Goal: Find contact information

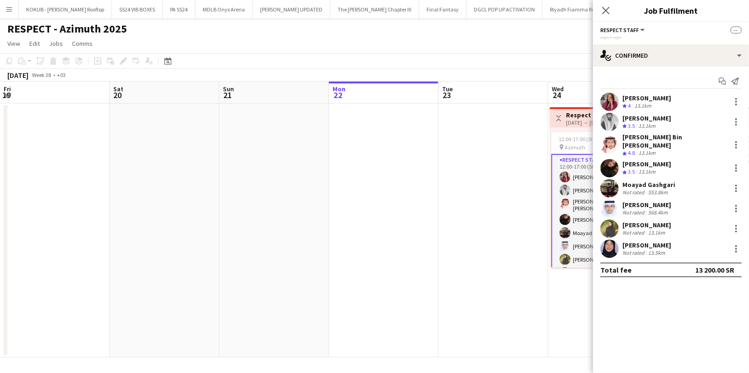
scroll to position [0, 219]
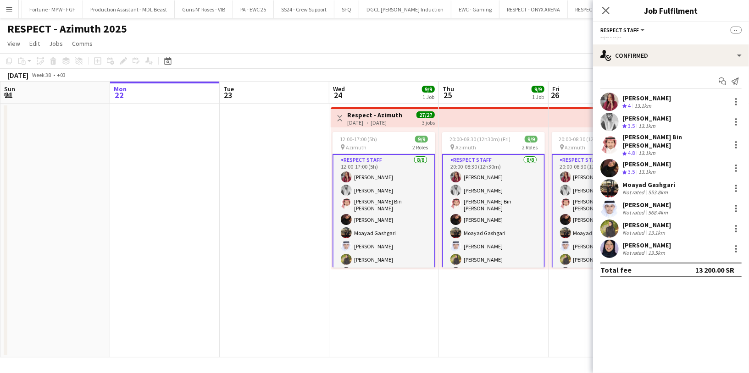
click at [615, 124] on app-user-avatar at bounding box center [609, 122] width 18 height 18
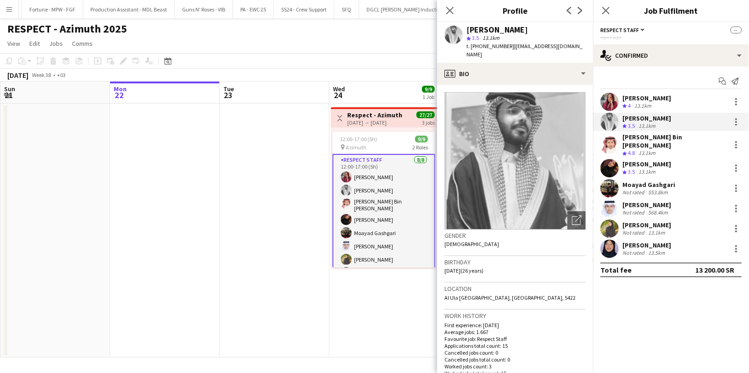
click at [496, 29] on div "[PERSON_NAME]" at bounding box center [496, 30] width 61 height 8
copy div "[PERSON_NAME]"
click at [492, 49] on span "t. [PHONE_NUMBER]" at bounding box center [490, 46] width 48 height 7
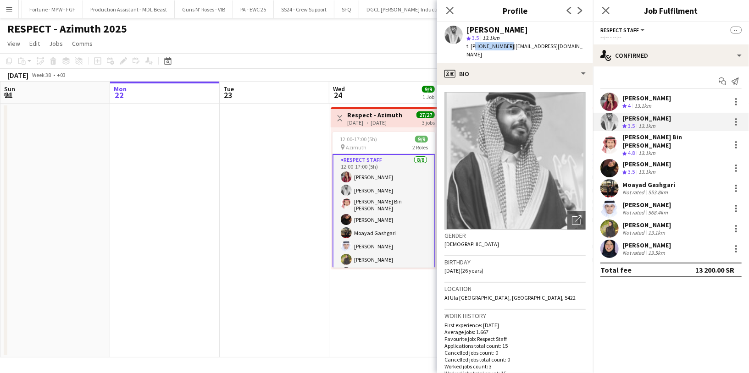
click at [492, 49] on span "t. [PHONE_NUMBER]" at bounding box center [490, 46] width 48 height 7
copy span "966565415203"
click at [508, 45] on span "| [EMAIL_ADDRESS][DOMAIN_NAME]" at bounding box center [524, 50] width 116 height 15
drag, startPoint x: 509, startPoint y: 45, endPoint x: 578, endPoint y: 50, distance: 68.5
click at [578, 50] on app-profile-header "[PERSON_NAME] star 3.5 13.1km t. [PHONE_NUMBER] | [EMAIL_ADDRESS][DOMAIN_NAME]" at bounding box center [515, 42] width 156 height 41
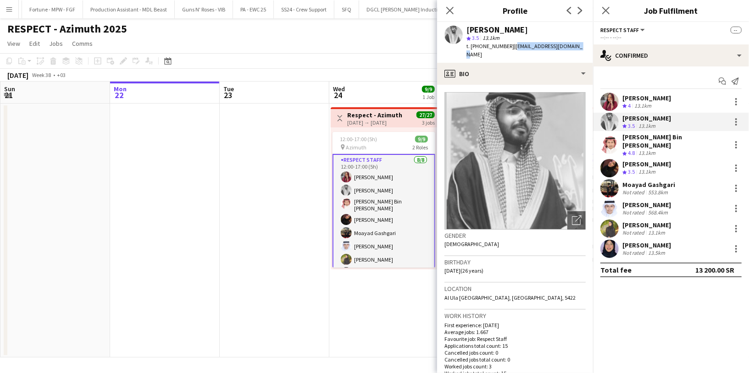
copy span "[EMAIL_ADDRESS][DOMAIN_NAME]"
click at [635, 140] on div "[PERSON_NAME] Bin [PERSON_NAME]" at bounding box center [674, 141] width 105 height 17
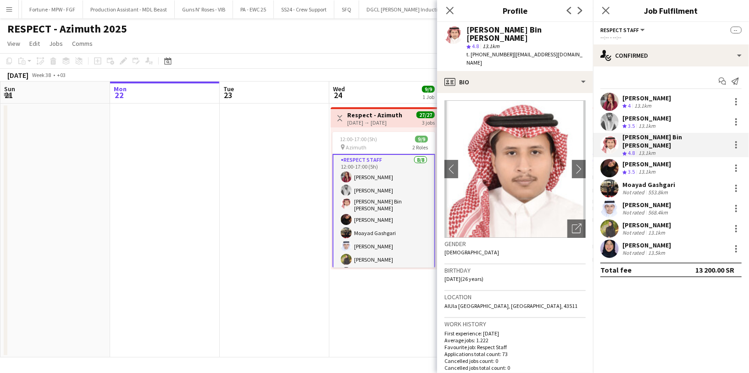
click at [513, 27] on div "[PERSON_NAME] Bin [PERSON_NAME]" at bounding box center [525, 34] width 119 height 17
copy div "[PERSON_NAME] Bin [PERSON_NAME]"
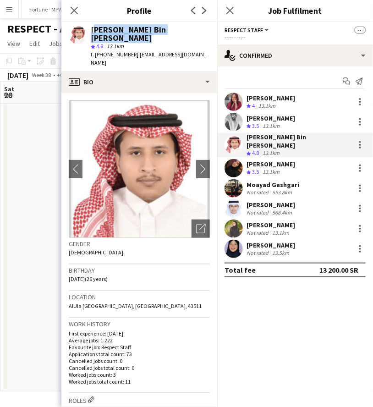
click at [116, 51] on span "t. [PHONE_NUMBER]" at bounding box center [115, 54] width 48 height 7
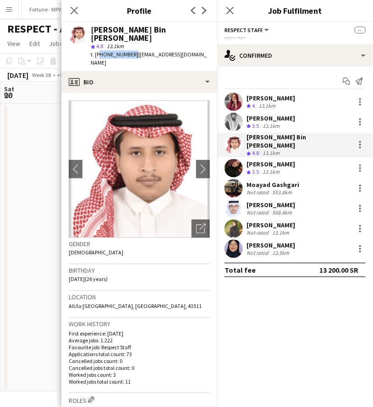
click at [116, 51] on span "t. [PHONE_NUMBER]" at bounding box center [115, 54] width 48 height 7
copy span "966561066204"
drag, startPoint x: 196, startPoint y: 44, endPoint x: 135, endPoint y: 43, distance: 61.4
click at [135, 43] on div "[PERSON_NAME] [PERSON_NAME] star 4.8 13.1km t. [PHONE_NUMBER] | [EMAIL_ADDRESS]…" at bounding box center [139, 46] width 156 height 49
copy span "[EMAIL_ADDRESS][DOMAIN_NAME]"
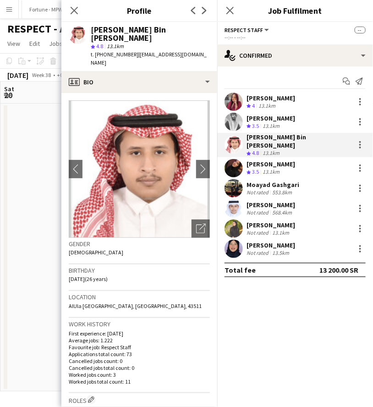
click at [254, 168] on span "3.5" at bounding box center [255, 171] width 7 height 7
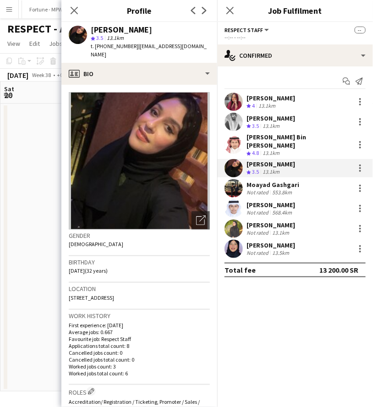
click at [134, 30] on div "[PERSON_NAME]" at bounding box center [121, 30] width 61 height 8
copy div "[PERSON_NAME]"
click at [122, 44] on span "t. [PHONE_NUMBER]" at bounding box center [115, 46] width 48 height 7
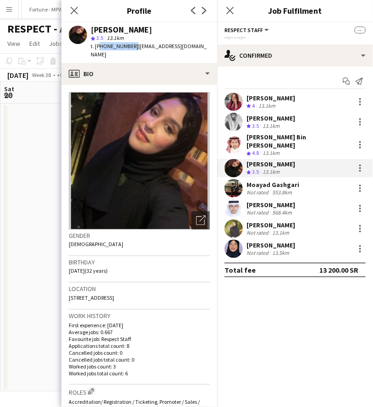
click at [122, 44] on span "t. [PHONE_NUMBER]" at bounding box center [115, 46] width 48 height 7
copy span "966592997399"
drag, startPoint x: 207, startPoint y: 45, endPoint x: 135, endPoint y: 43, distance: 71.6
click at [135, 43] on span "| [EMAIL_ADDRESS][DOMAIN_NAME]" at bounding box center [149, 50] width 116 height 15
copy span "[EMAIL_ADDRESS][DOMAIN_NAME]"
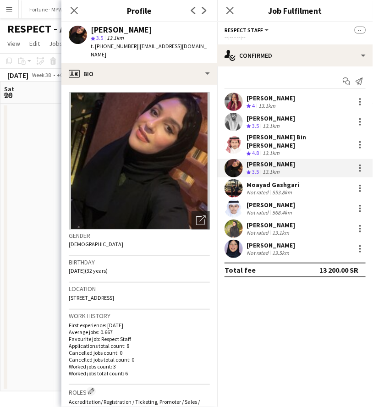
click at [259, 209] on div "Not rated" at bounding box center [259, 212] width 24 height 7
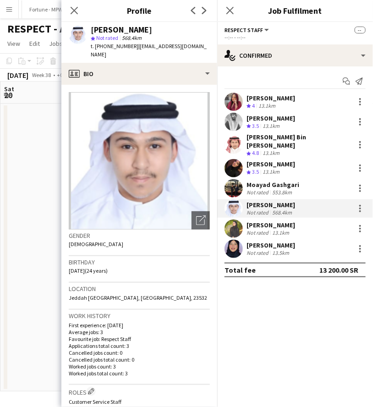
click at [117, 33] on div "[PERSON_NAME]" at bounding box center [121, 30] width 61 height 8
copy div "[PERSON_NAME]"
click at [117, 44] on span "t. [PHONE_NUMBER]" at bounding box center [115, 46] width 48 height 7
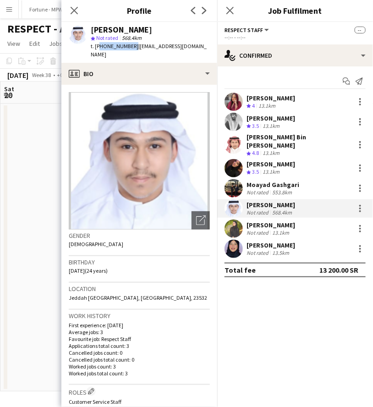
click at [117, 44] on span "t. [PHONE_NUMBER]" at bounding box center [115, 46] width 48 height 7
click at [188, 45] on div "[PERSON_NAME] star Not rated 568.4km t. [PHONE_NUMBER] | [EMAIL_ADDRESS][DOMAIN…" at bounding box center [139, 42] width 156 height 41
drag, startPoint x: 188, startPoint y: 45, endPoint x: 140, endPoint y: 44, distance: 48.1
click at [140, 44] on div "[PERSON_NAME] star Not rated 568.4km t. [PHONE_NUMBER] | [EMAIL_ADDRESS][DOMAIN…" at bounding box center [139, 42] width 156 height 41
click at [267, 241] on div "[PERSON_NAME]" at bounding box center [271, 245] width 49 height 8
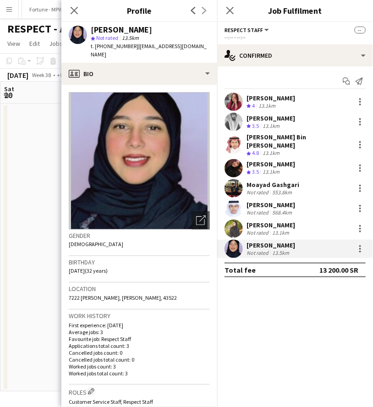
click at [123, 33] on div "[PERSON_NAME]" at bounding box center [121, 30] width 61 height 8
click at [110, 44] on span "t. [PHONE_NUMBER]" at bounding box center [115, 46] width 48 height 7
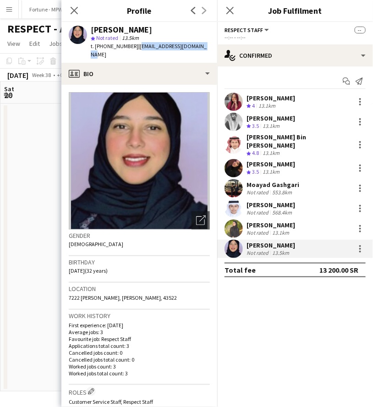
drag, startPoint x: 201, startPoint y: 47, endPoint x: 135, endPoint y: 44, distance: 66.1
click at [135, 44] on span "| [EMAIL_ADDRESS][DOMAIN_NAME]" at bounding box center [149, 50] width 116 height 15
click at [71, 10] on icon "Close pop-in" at bounding box center [74, 10] width 9 height 9
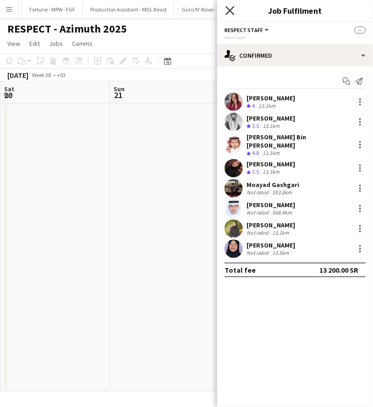
click at [230, 11] on icon "Close pop-in" at bounding box center [230, 10] width 9 height 9
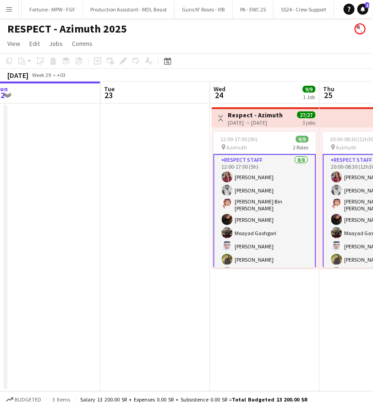
scroll to position [43, 0]
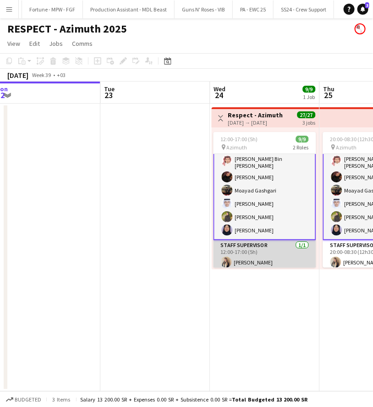
click at [256, 254] on app-card-role "Staff Supervisor [DATE] 12:00-17:00 (5h) [PERSON_NAME]" at bounding box center [265, 255] width 103 height 31
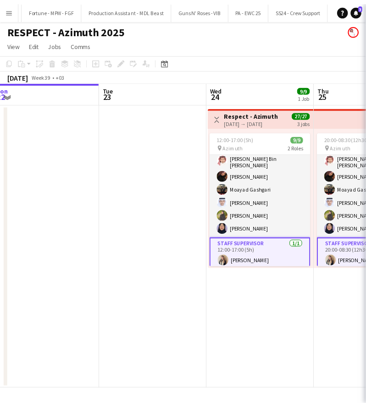
scroll to position [42, 0]
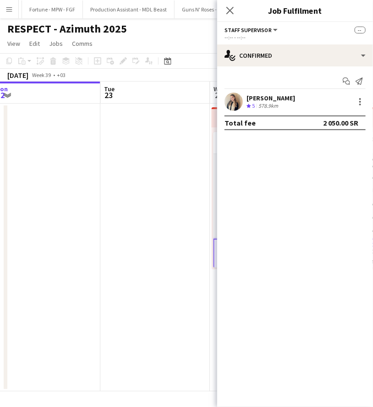
click at [278, 103] on div "578.9km" at bounding box center [268, 106] width 23 height 8
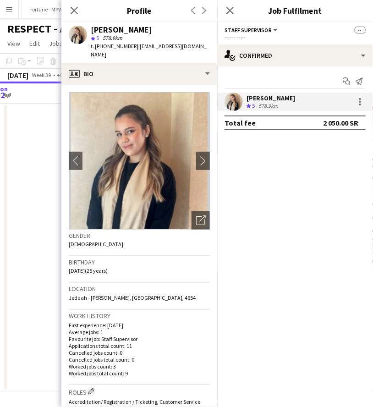
click at [111, 26] on div "[PERSON_NAME]" at bounding box center [121, 30] width 61 height 8
click at [114, 46] on span "t. [PHONE_NUMBER]" at bounding box center [115, 46] width 48 height 7
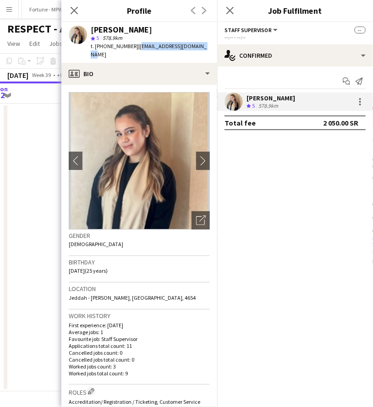
drag, startPoint x: 198, startPoint y: 45, endPoint x: 136, endPoint y: 44, distance: 61.9
click at [135, 44] on div "[PERSON_NAME] star 5 578.9km t. [PHONE_NUMBER] | [EMAIL_ADDRESS][DOMAIN_NAME]" at bounding box center [139, 42] width 156 height 41
click at [73, 11] on icon at bounding box center [74, 10] width 9 height 9
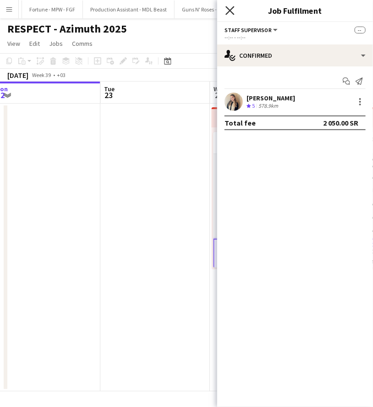
click at [231, 14] on icon "Close pop-in" at bounding box center [230, 10] width 9 height 9
